Goal: Task Accomplishment & Management: Manage account settings

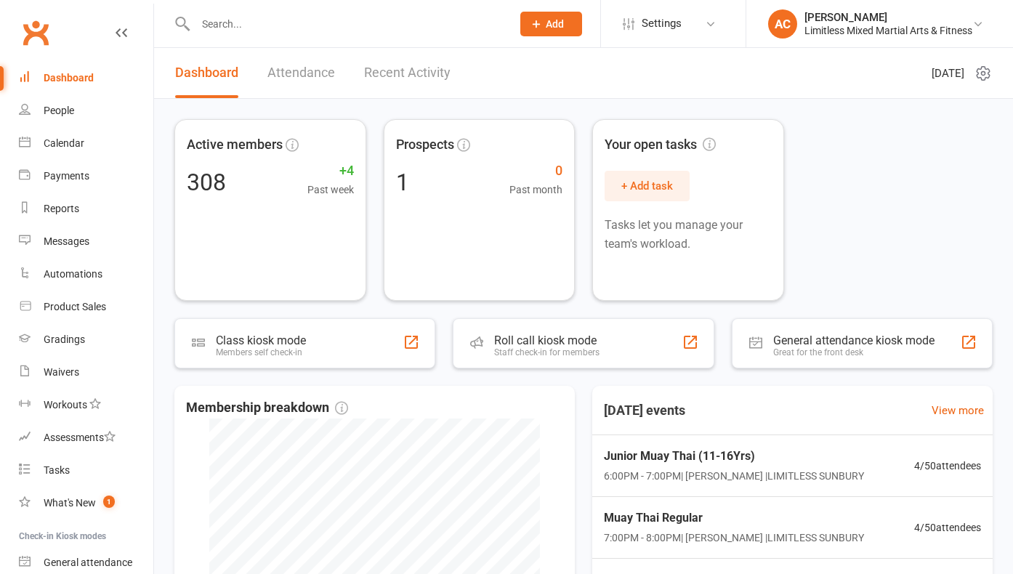
click at [240, 26] on input "text" at bounding box center [346, 24] width 310 height 20
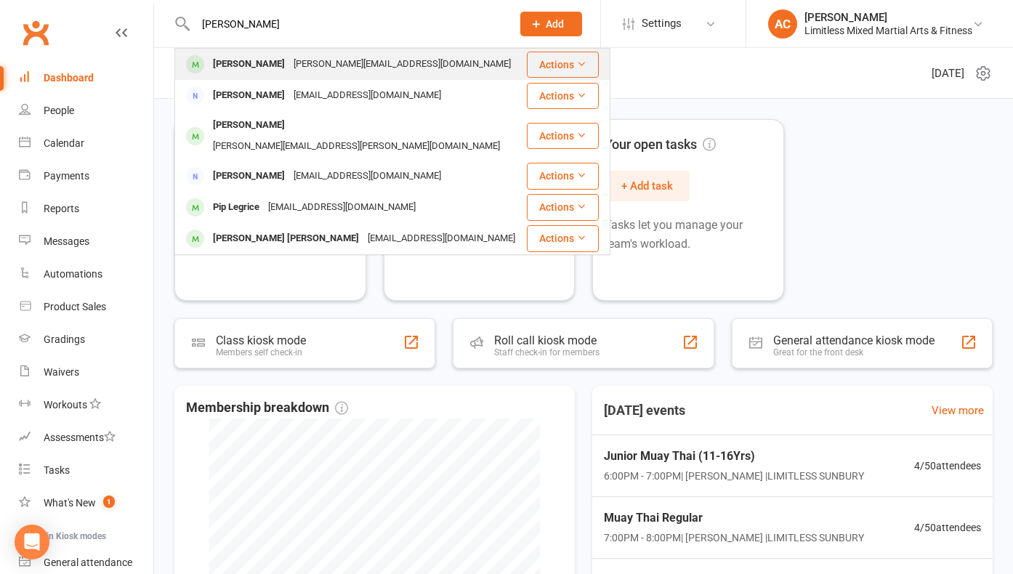
type input "[PERSON_NAME]"
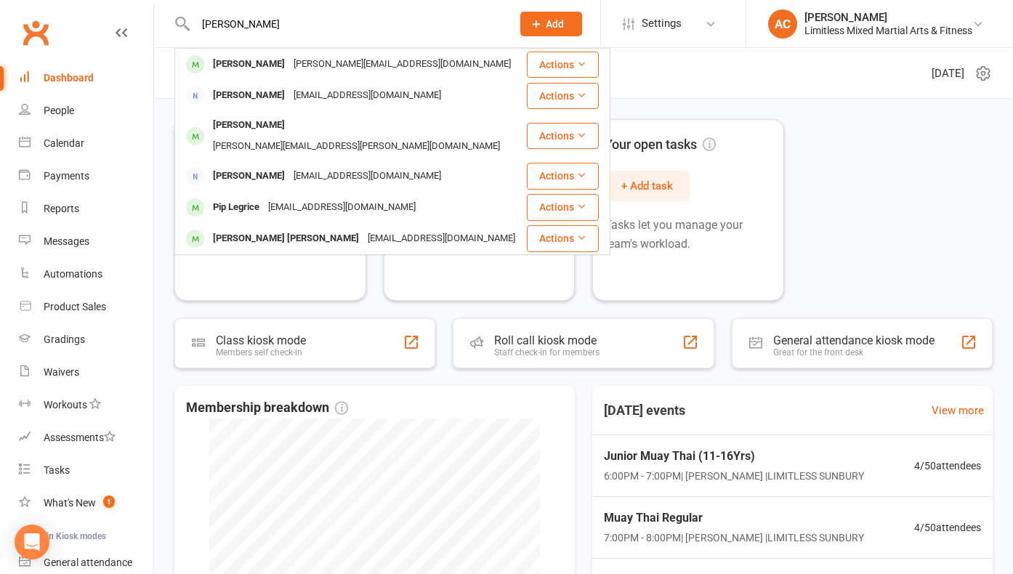
click at [224, 64] on div "[PERSON_NAME]" at bounding box center [249, 64] width 81 height 21
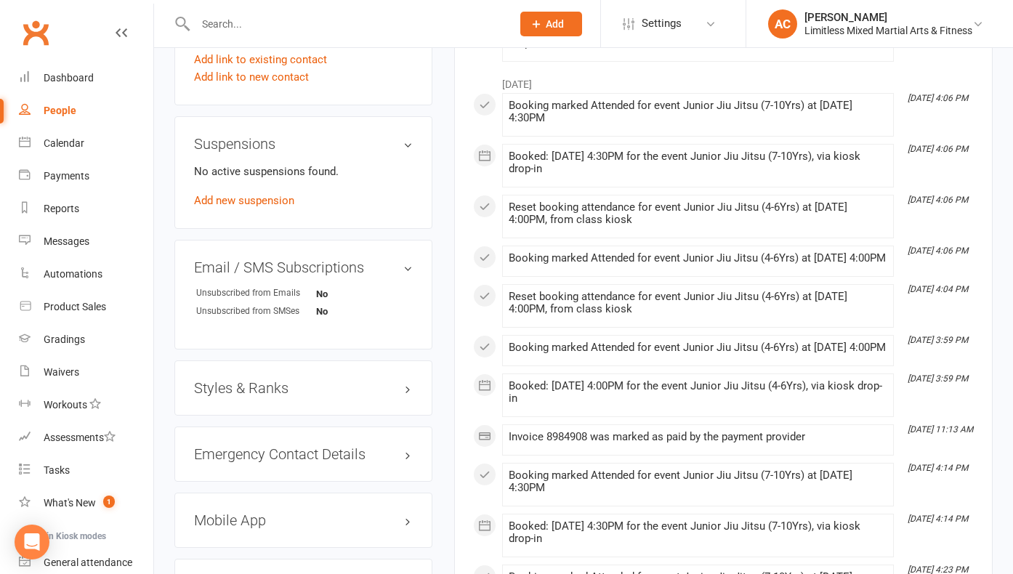
scroll to position [875, 0]
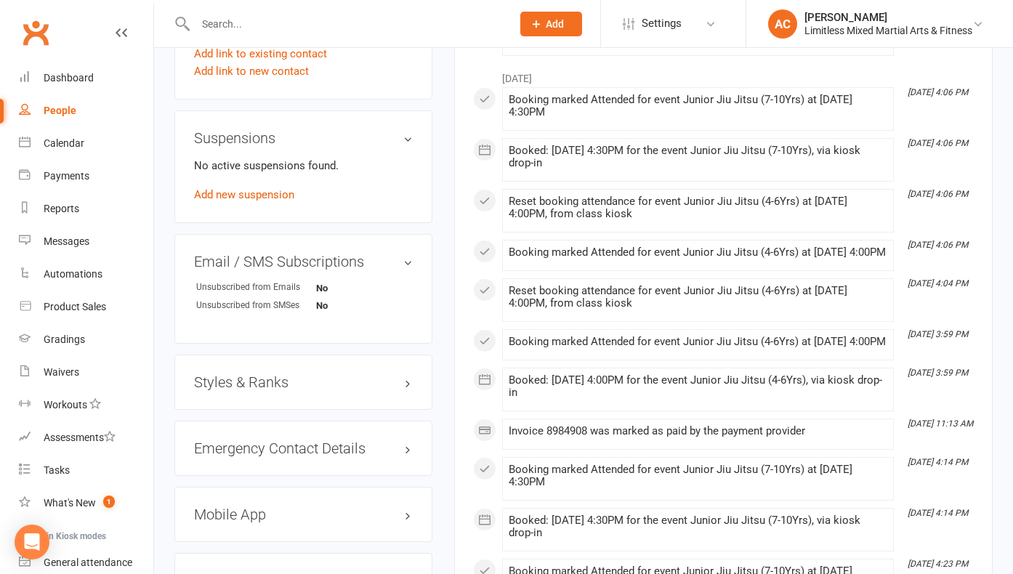
click at [349, 388] on div "Styles & Ranks" at bounding box center [303, 382] width 258 height 55
click at [349, 381] on div "Styles & Ranks" at bounding box center [303, 382] width 258 height 55
drag, startPoint x: 332, startPoint y: 376, endPoint x: 292, endPoint y: 374, distance: 40.0
click at [332, 376] on div "Styles & Ranks" at bounding box center [303, 382] width 258 height 55
click at [260, 374] on h3 "Styles & Ranks" at bounding box center [303, 382] width 219 height 16
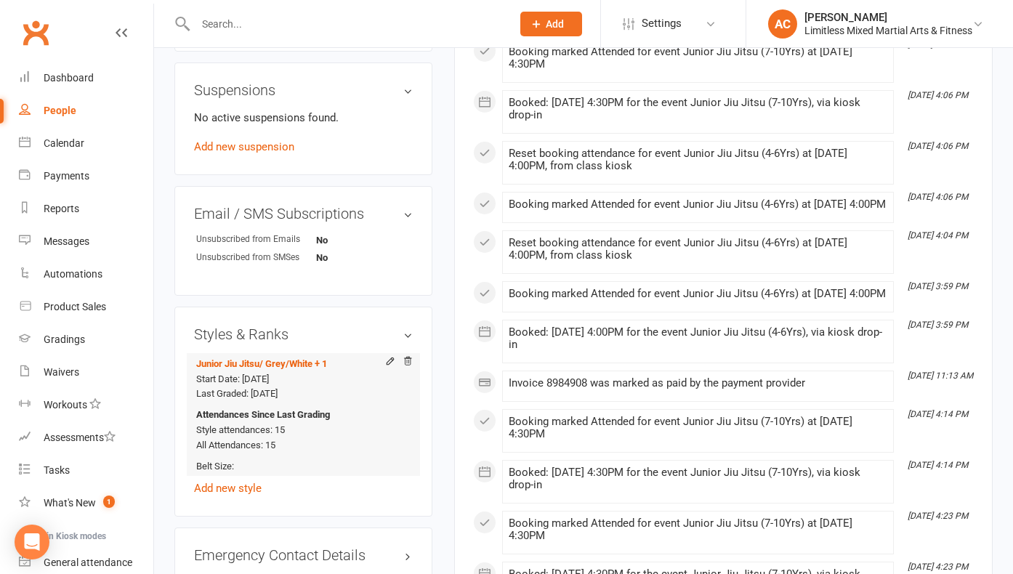
scroll to position [929, 0]
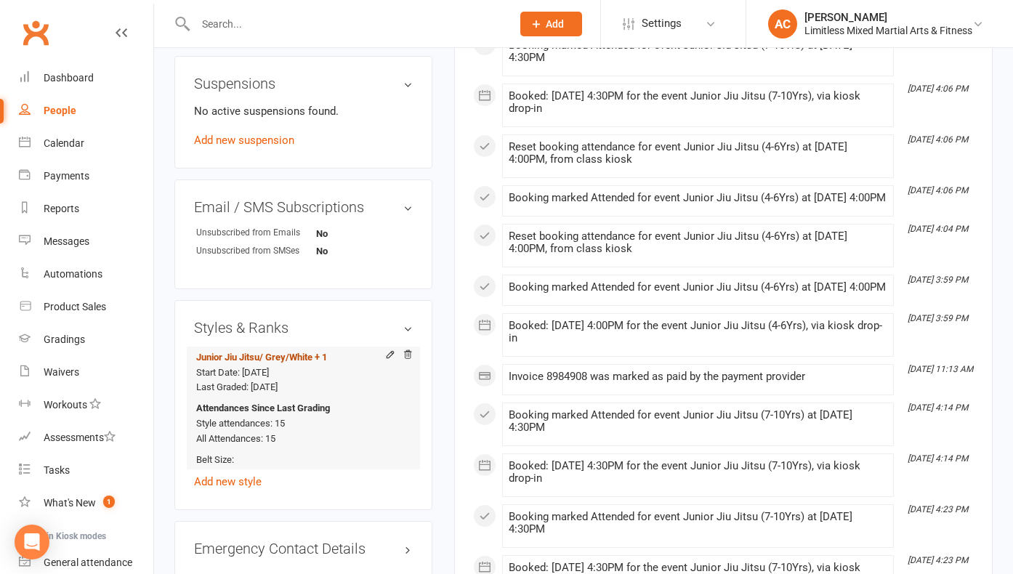
click at [319, 352] on span "/ Grey/White + 1" at bounding box center [293, 357] width 68 height 11
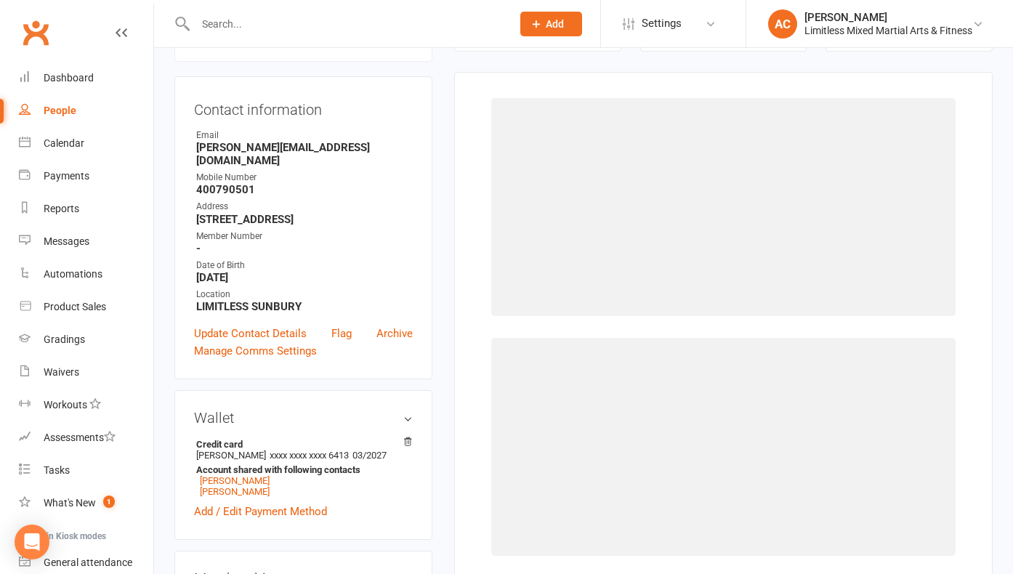
scroll to position [124, 0]
select select "3644"
select select "43167"
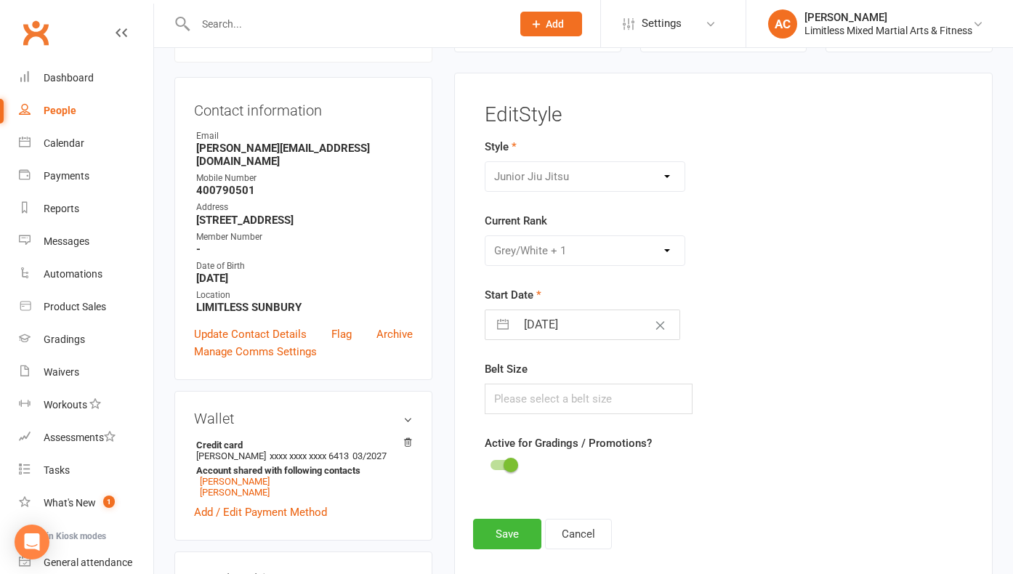
click at [588, 248] on div "Please Select Starting Rank White White + 1 White + 2 White + 3 White + 4 Grey/…" at bounding box center [585, 250] width 200 height 31
click at [657, 249] on div "Please Select Starting Rank White White + 1 White + 2 White + 3 White + 4 Grey/…" at bounding box center [585, 250] width 200 height 31
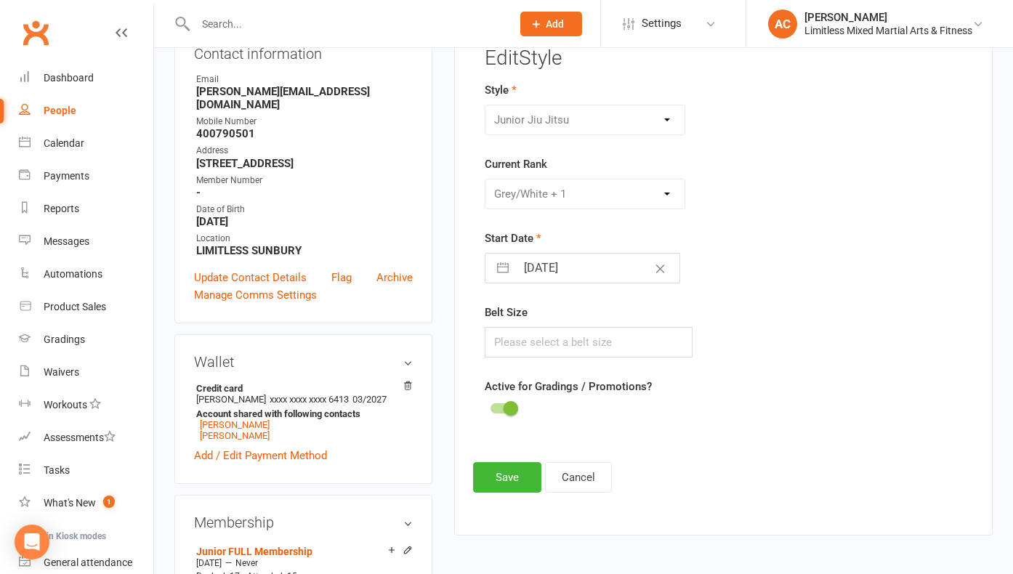
scroll to position [197, 0]
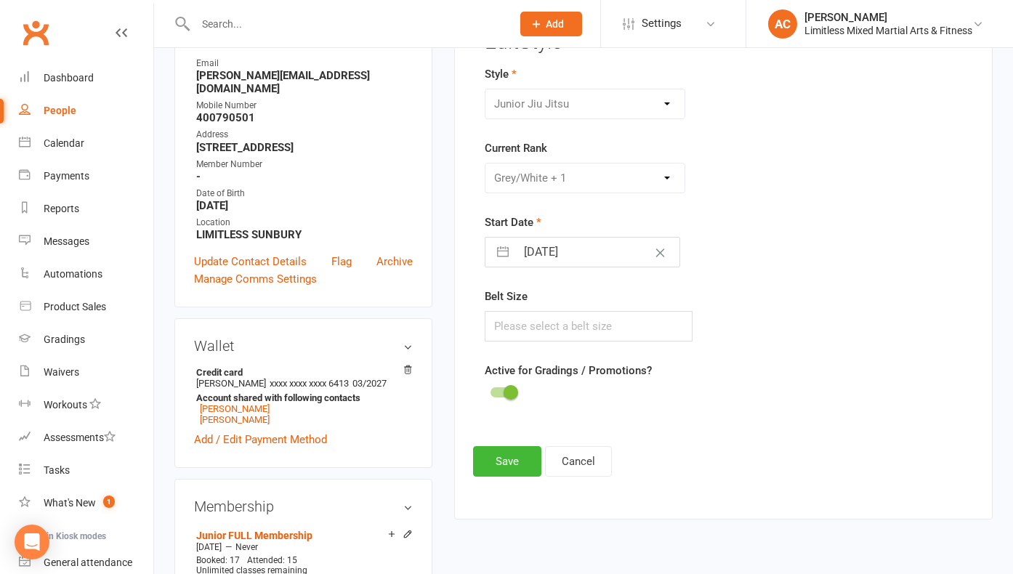
click at [753, 331] on div "Belt Size" at bounding box center [640, 315] width 311 height 54
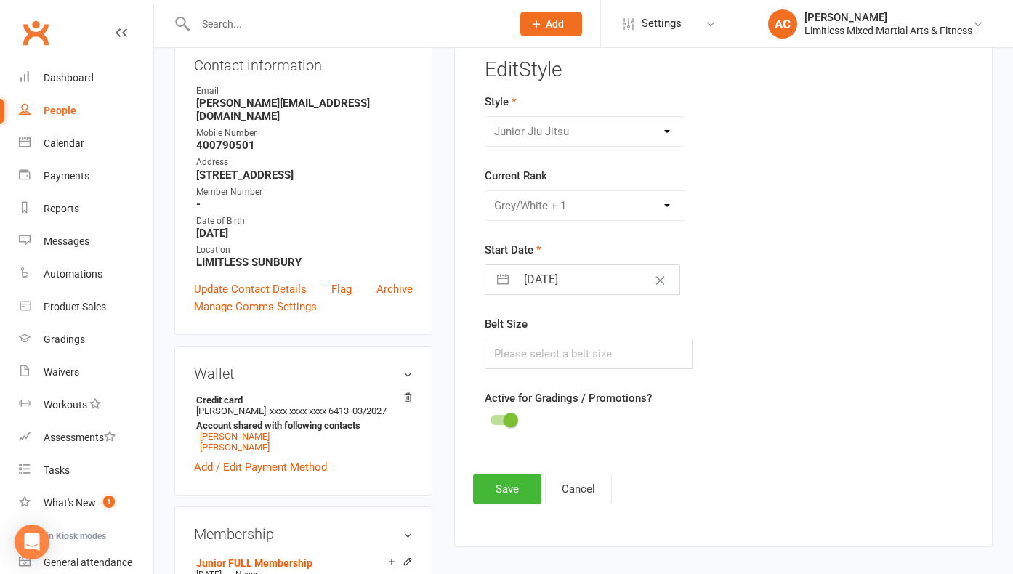
scroll to position [171, 0]
click at [283, 33] on input "text" at bounding box center [346, 24] width 310 height 20
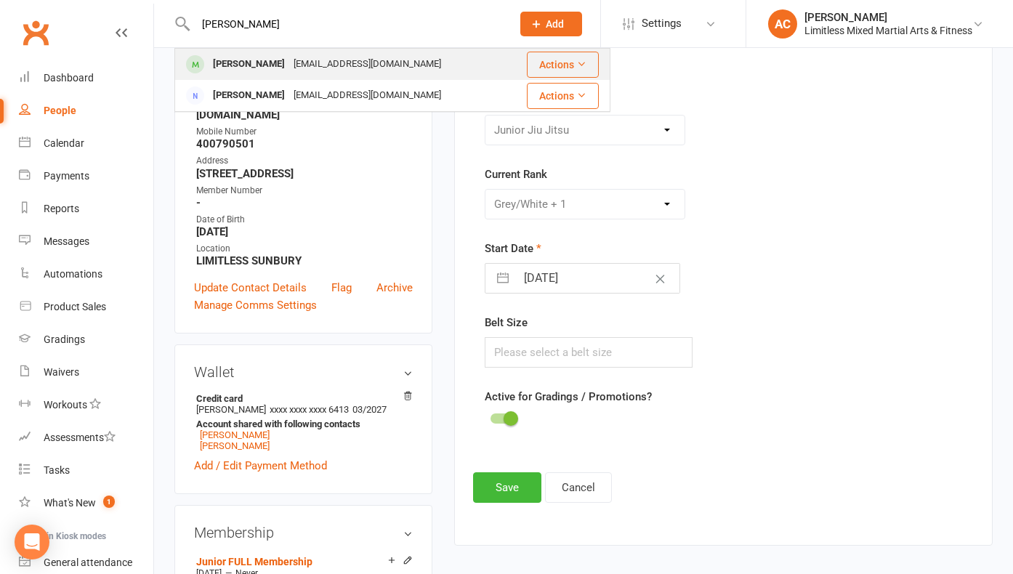
type input "[PERSON_NAME]"
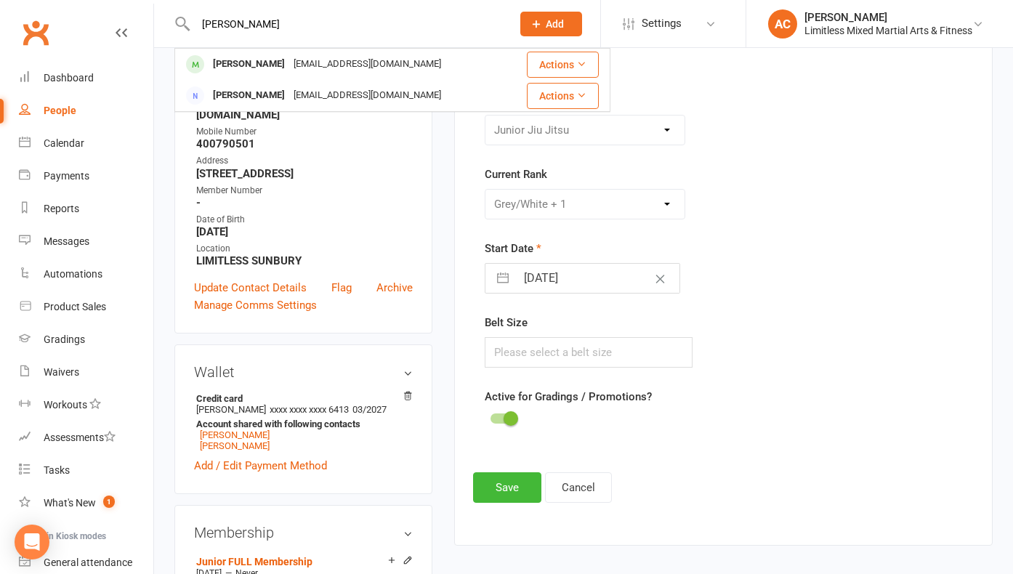
click at [290, 65] on div "[EMAIL_ADDRESS][DOMAIN_NAME]" at bounding box center [367, 64] width 156 height 21
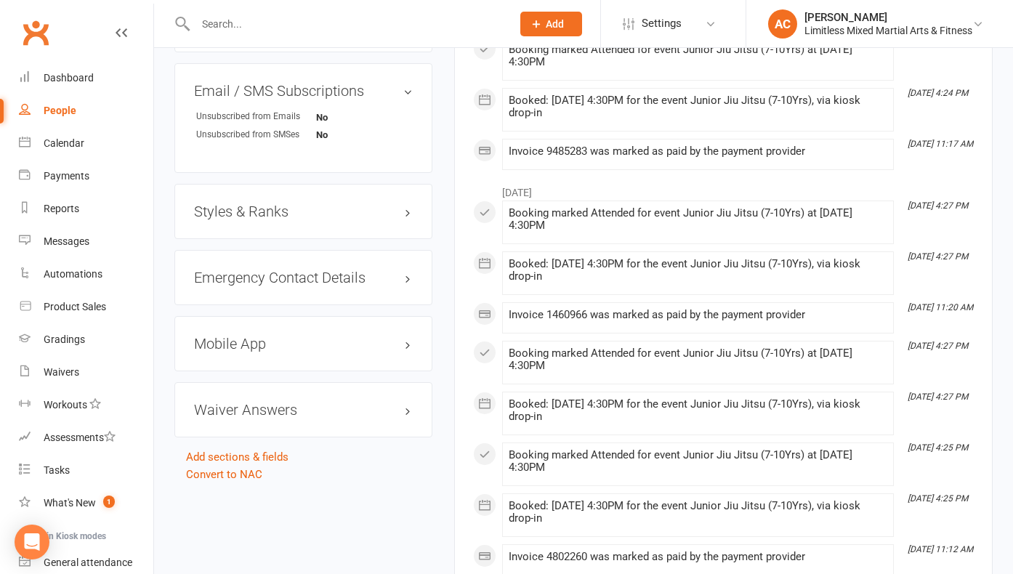
scroll to position [1016, 0]
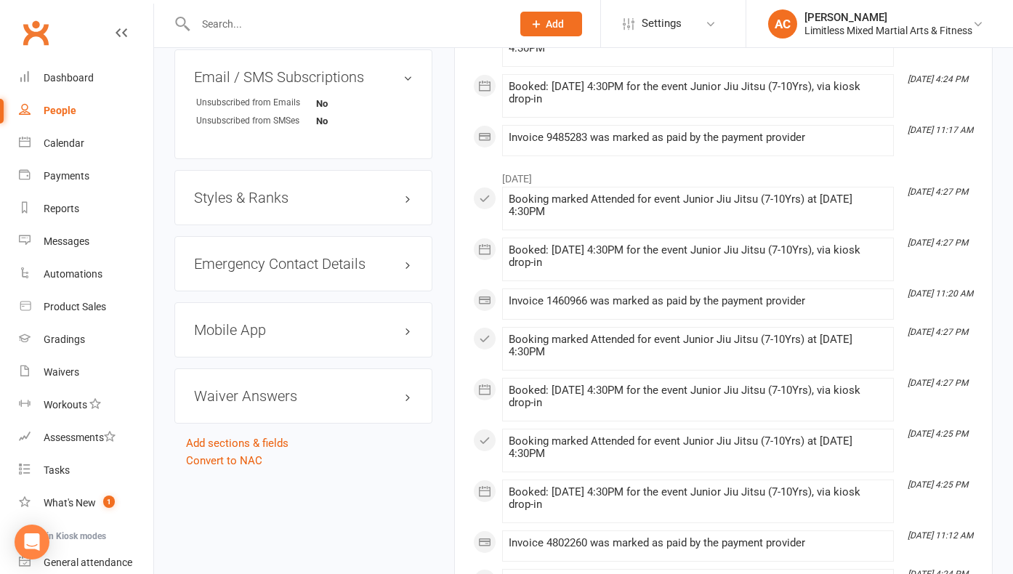
drag, startPoint x: 326, startPoint y: 209, endPoint x: 308, endPoint y: 199, distance: 20.5
click at [326, 208] on div "Styles & Ranks" at bounding box center [303, 197] width 258 height 55
click at [309, 198] on h3 "Styles & Ranks" at bounding box center [303, 198] width 219 height 16
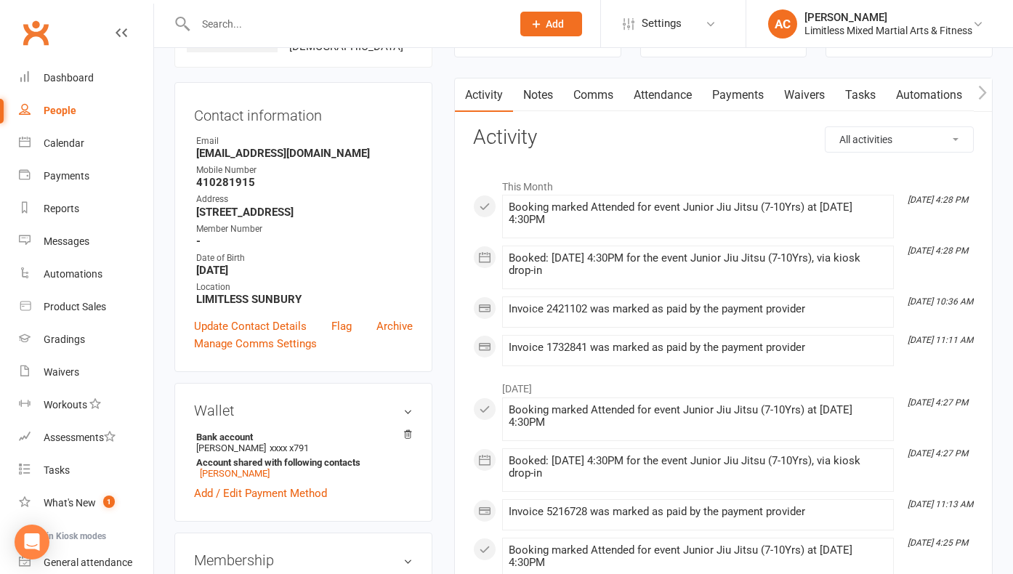
scroll to position [0, 0]
